Goal: Check status: Check status

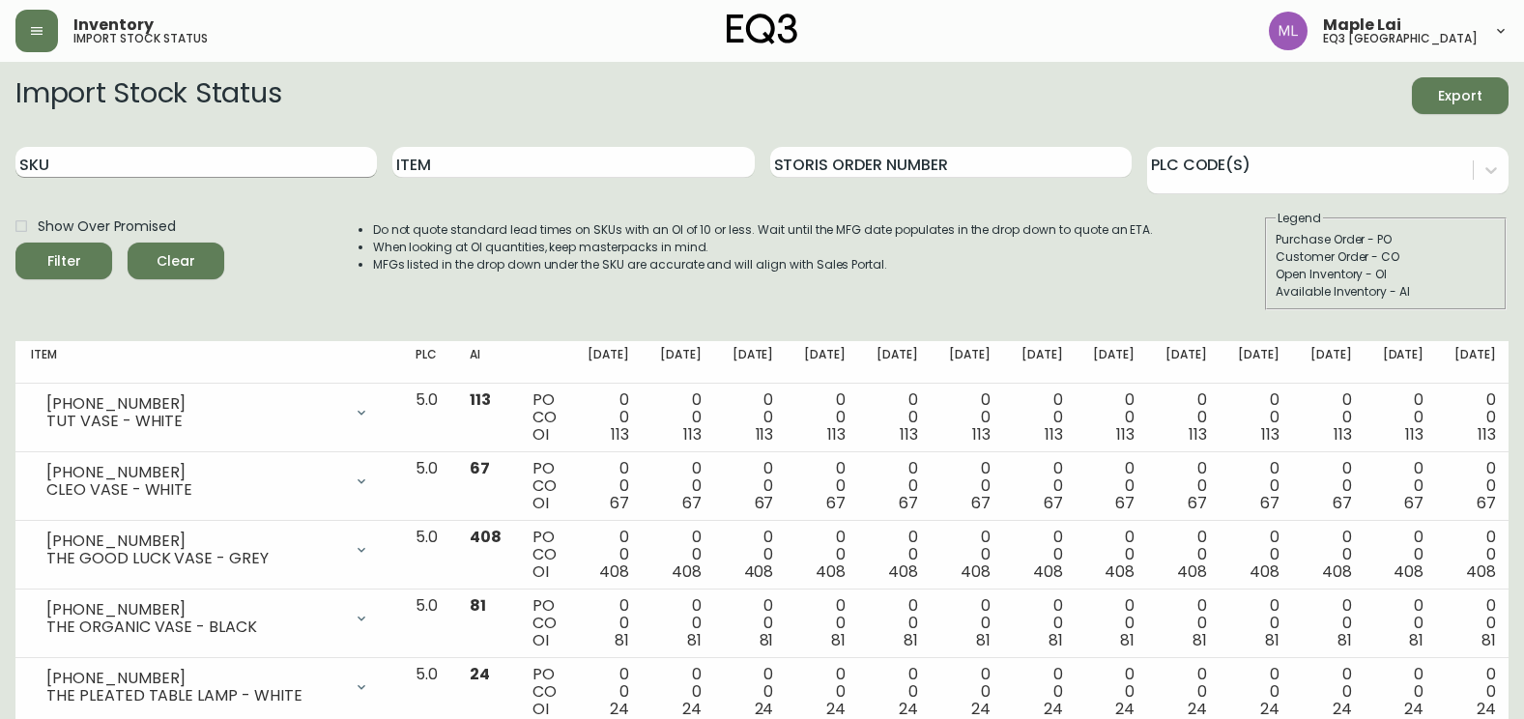
click at [349, 167] on input "SKU" at bounding box center [195, 162] width 361 height 31
click at [514, 168] on input "Item" at bounding box center [572, 162] width 361 height 31
type input "o"
click at [15, 243] on button "Filter" at bounding box center [63, 261] width 97 height 37
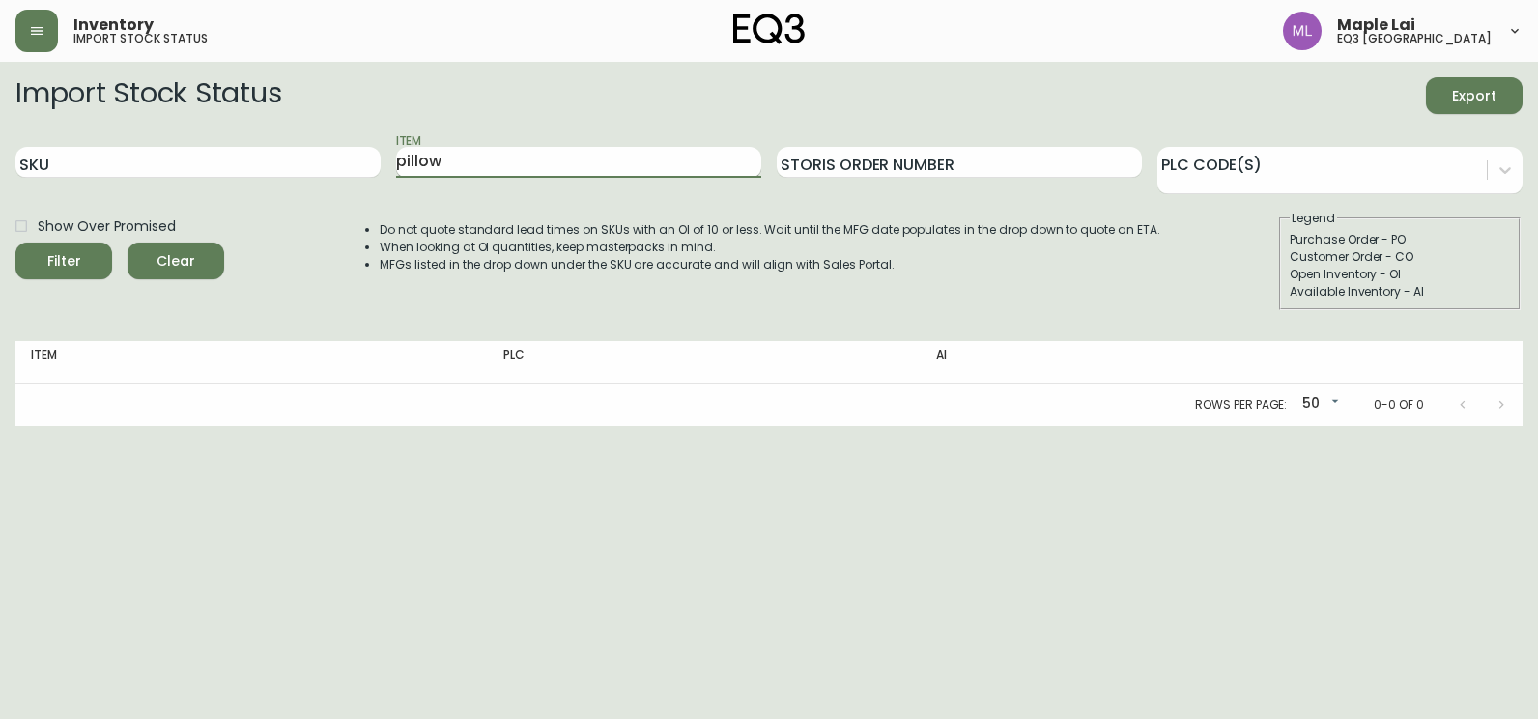
type input "pillow"
click at [15, 243] on button "Filter" at bounding box center [63, 261] width 97 height 37
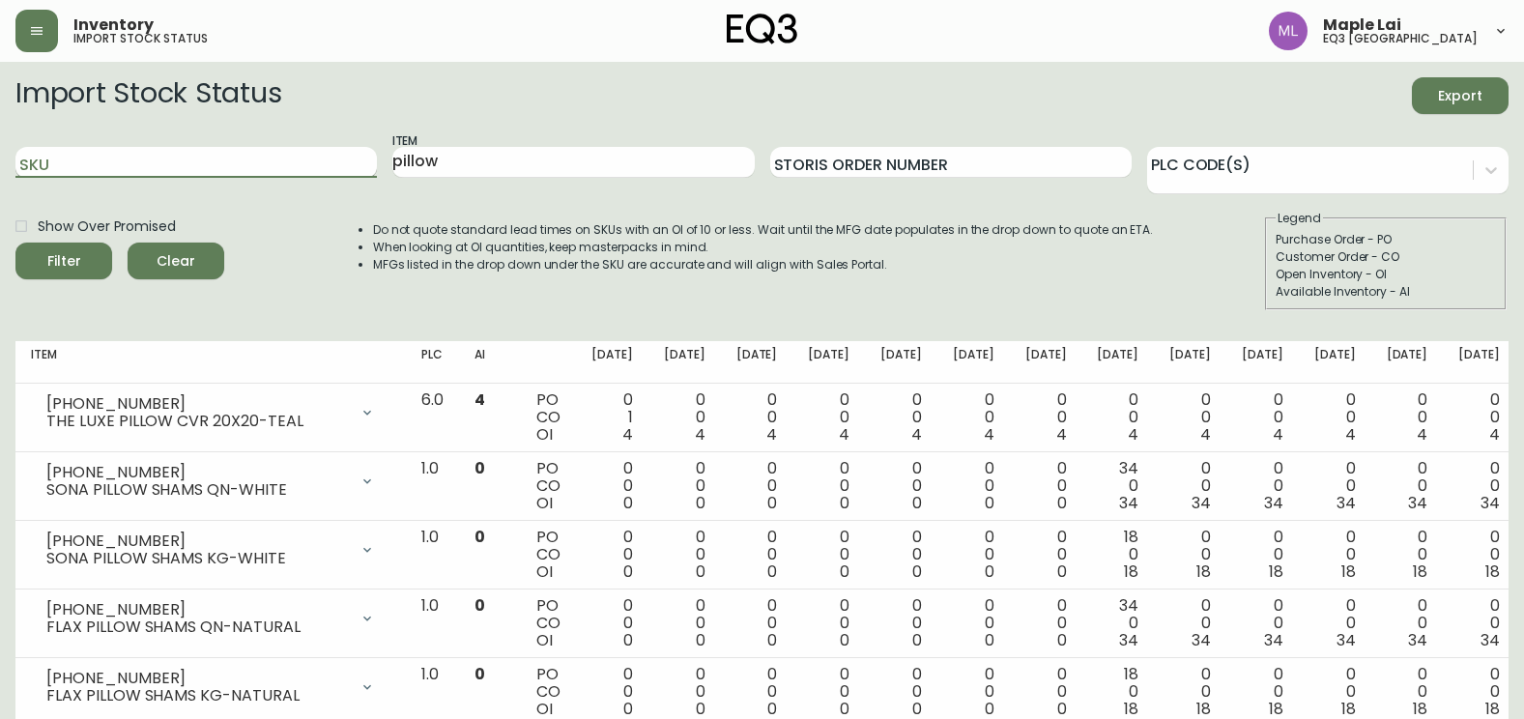
click at [212, 162] on input "SKU" at bounding box center [195, 162] width 361 height 31
paste input "[PHONE_NUMBER]"
type input "[PHONE_NUMBER]"
click at [15, 243] on button "Filter" at bounding box center [63, 261] width 97 height 37
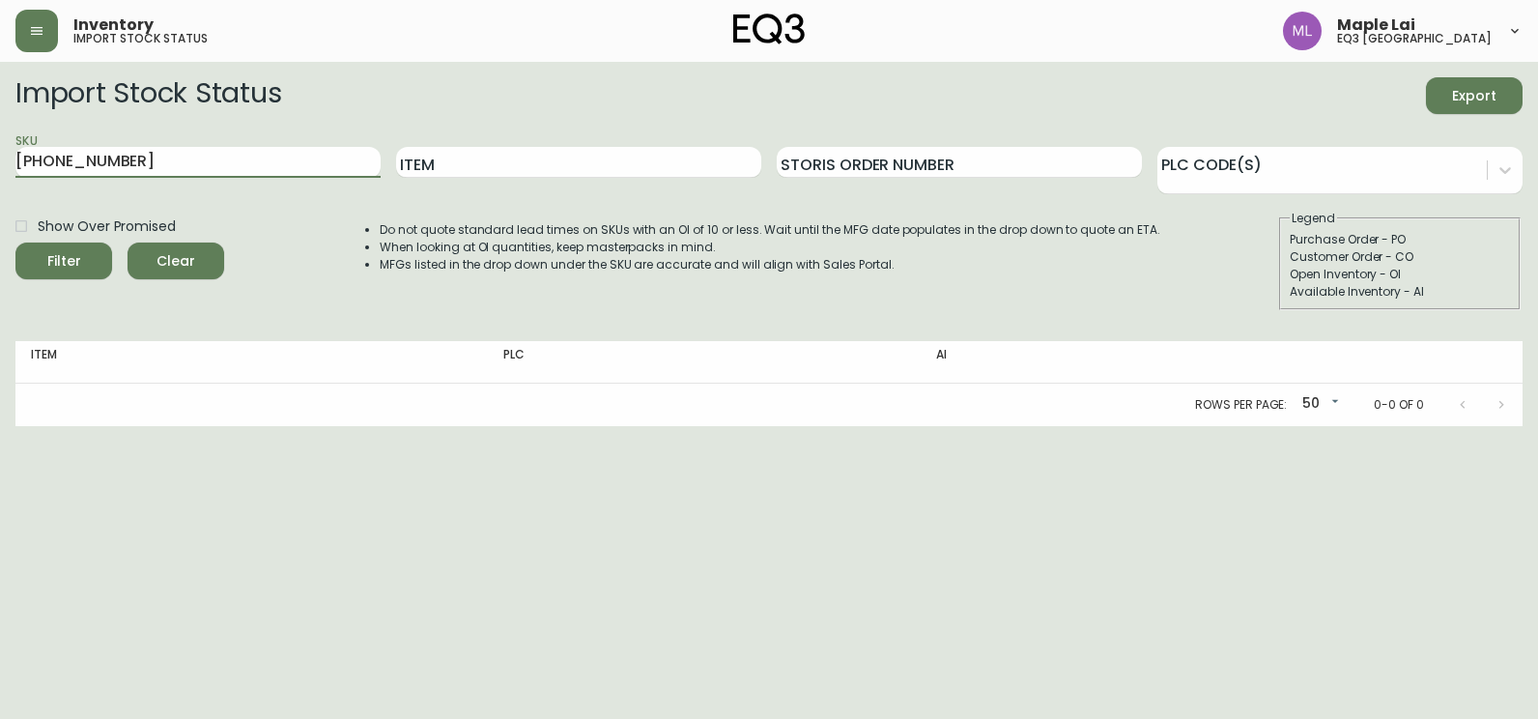
drag, startPoint x: 318, startPoint y: 168, endPoint x: 0, endPoint y: 156, distance: 318.1
click at [0, 157] on html "Inventory import stock status Maple Lai eq3 [GEOGRAPHIC_DATA] Import Stock Stat…" at bounding box center [769, 213] width 1538 height 426
